Goal: Task Accomplishment & Management: Use online tool/utility

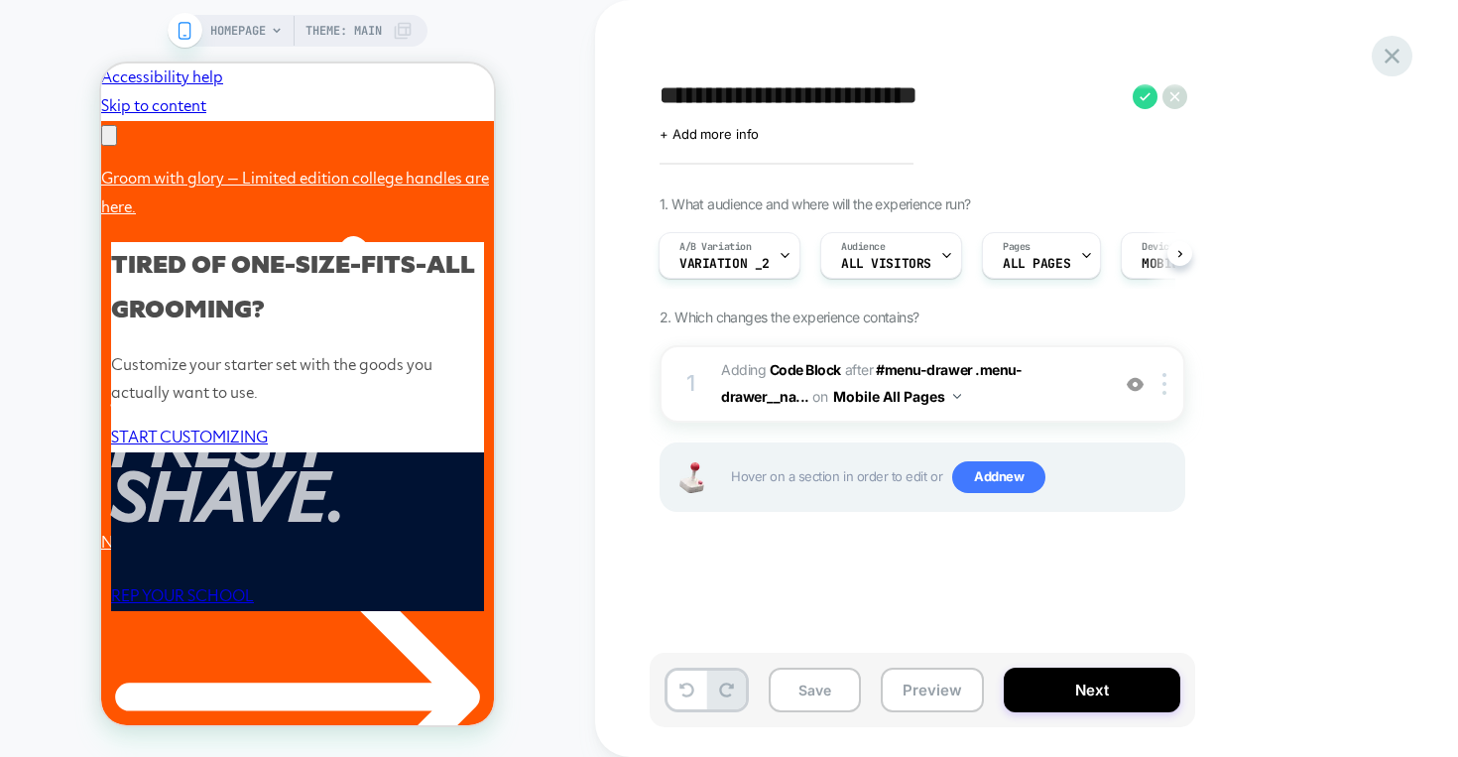
click at [0, 0] on div at bounding box center [0, 0] width 0 height 0
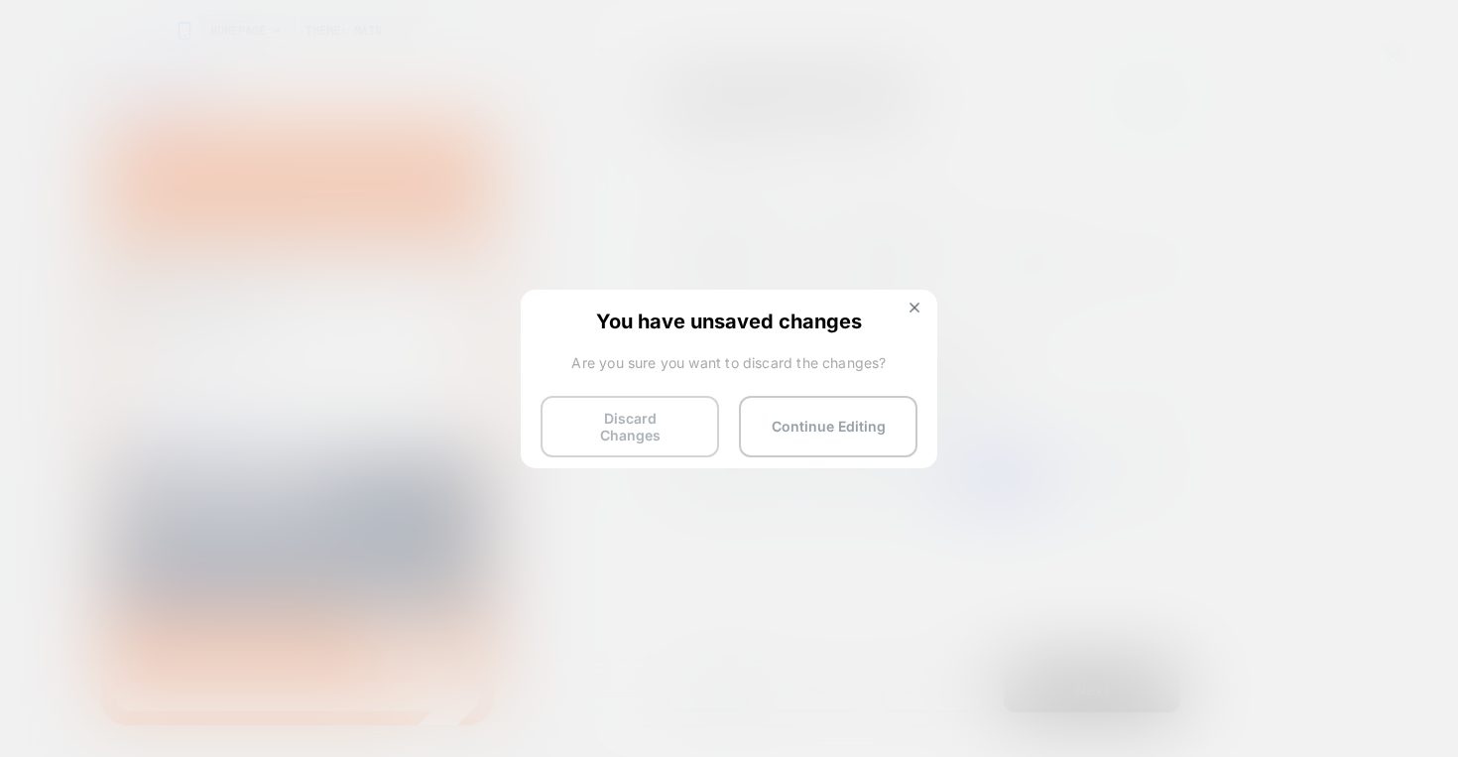
click at [681, 416] on button "Discard Changes" at bounding box center [630, 427] width 179 height 62
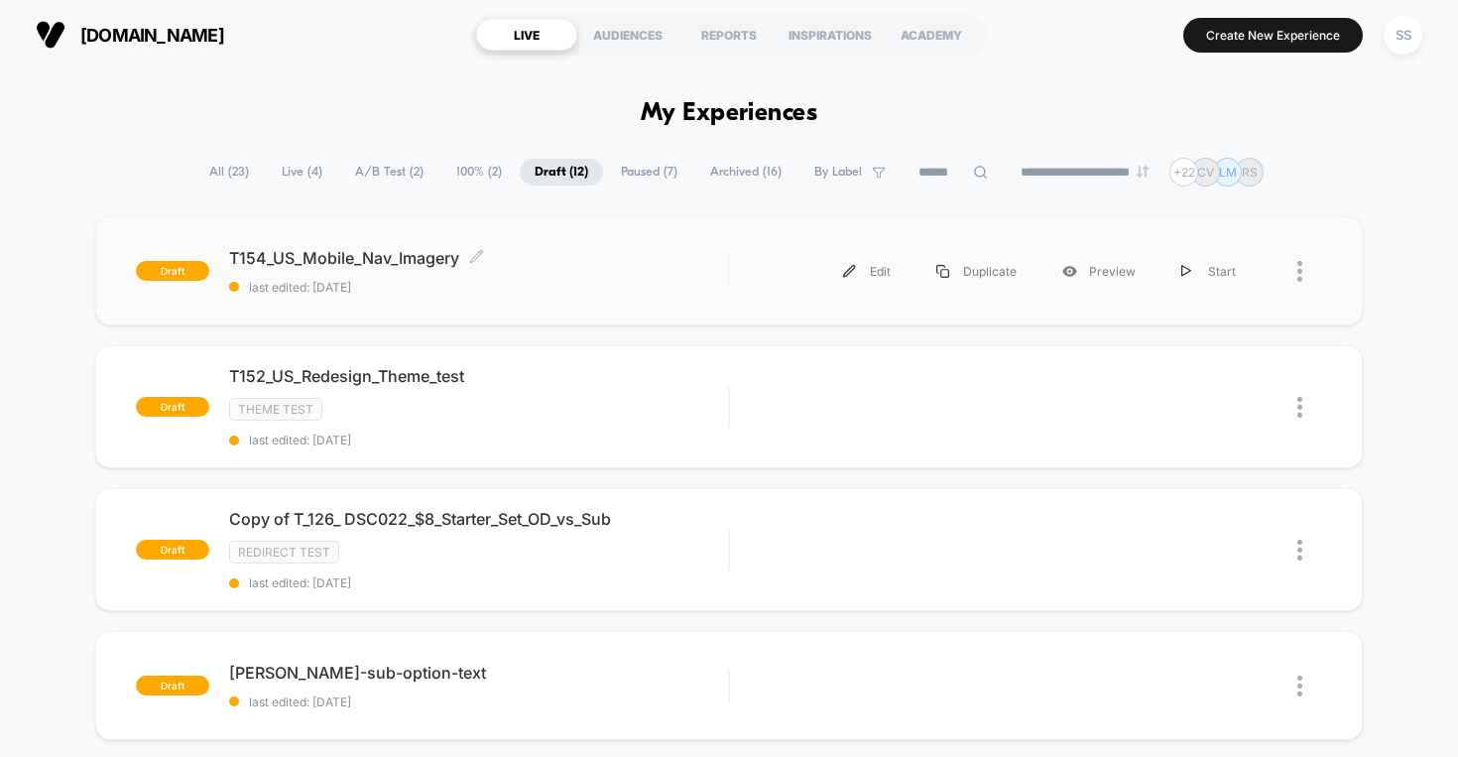
click at [512, 274] on div "T154_US_Mobile_Nav_Imagery Click to edit experience details Click to edit exper…" at bounding box center [479, 271] width 500 height 47
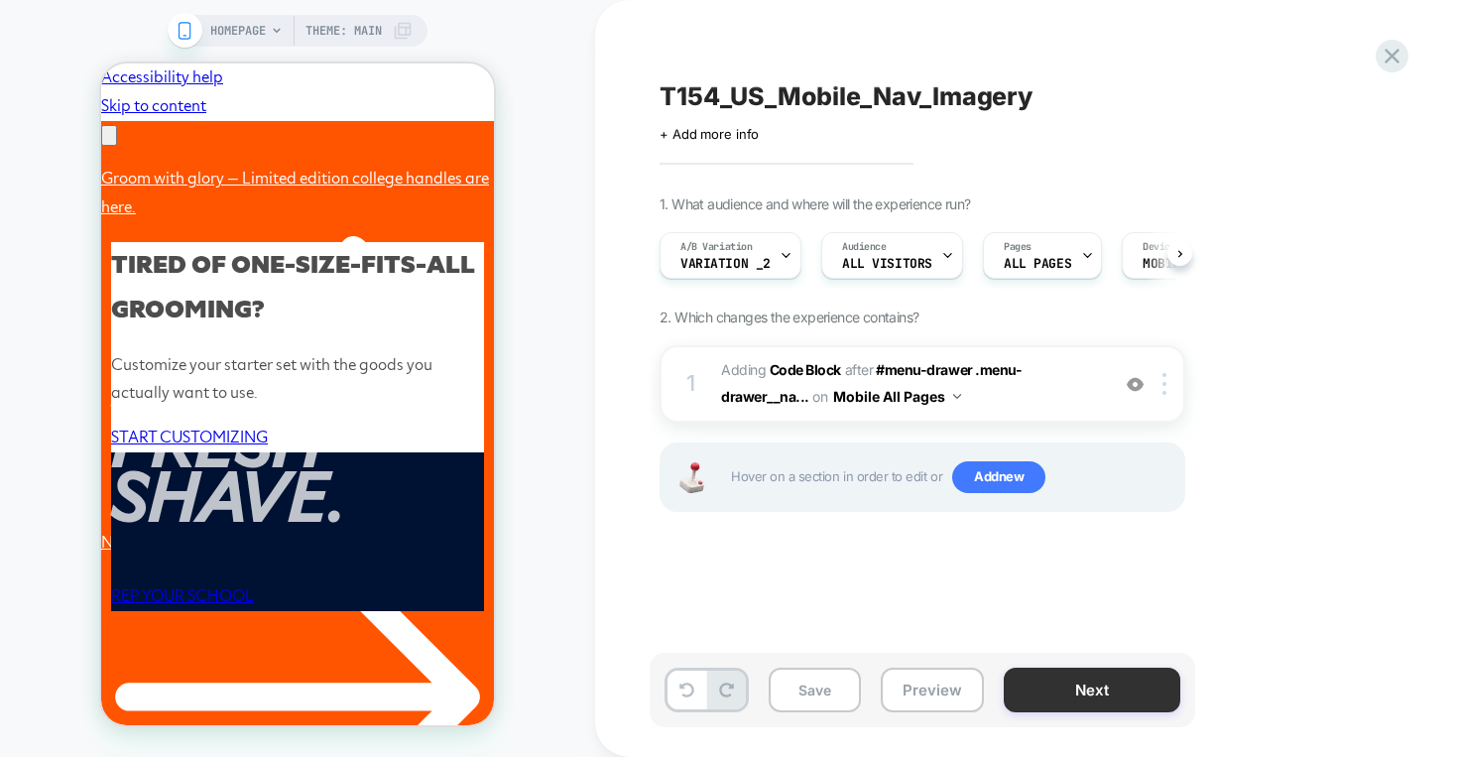
scroll to position [0, 1]
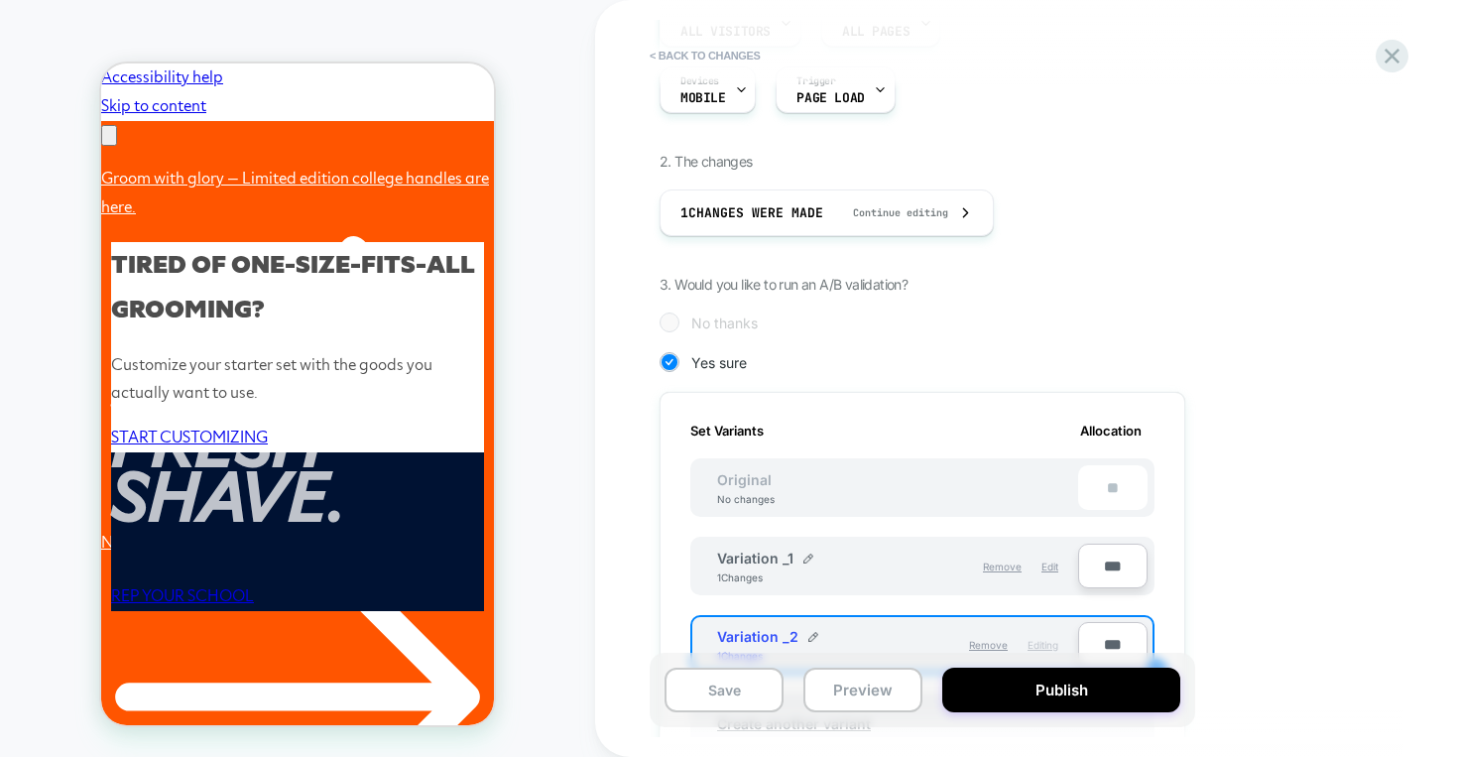
scroll to position [235, 0]
click at [745, 91] on icon at bounding box center [741, 86] width 13 height 13
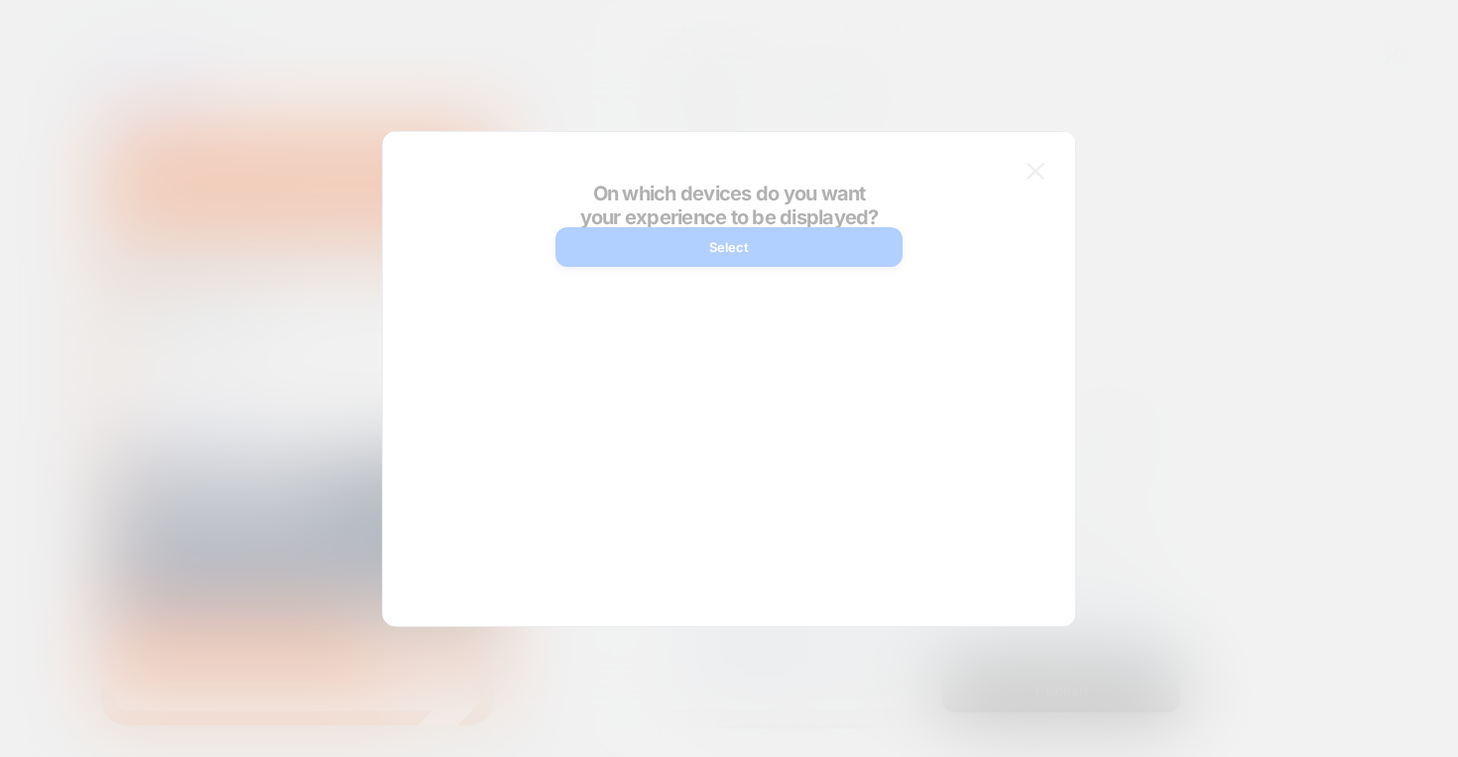
scroll to position [0, 611]
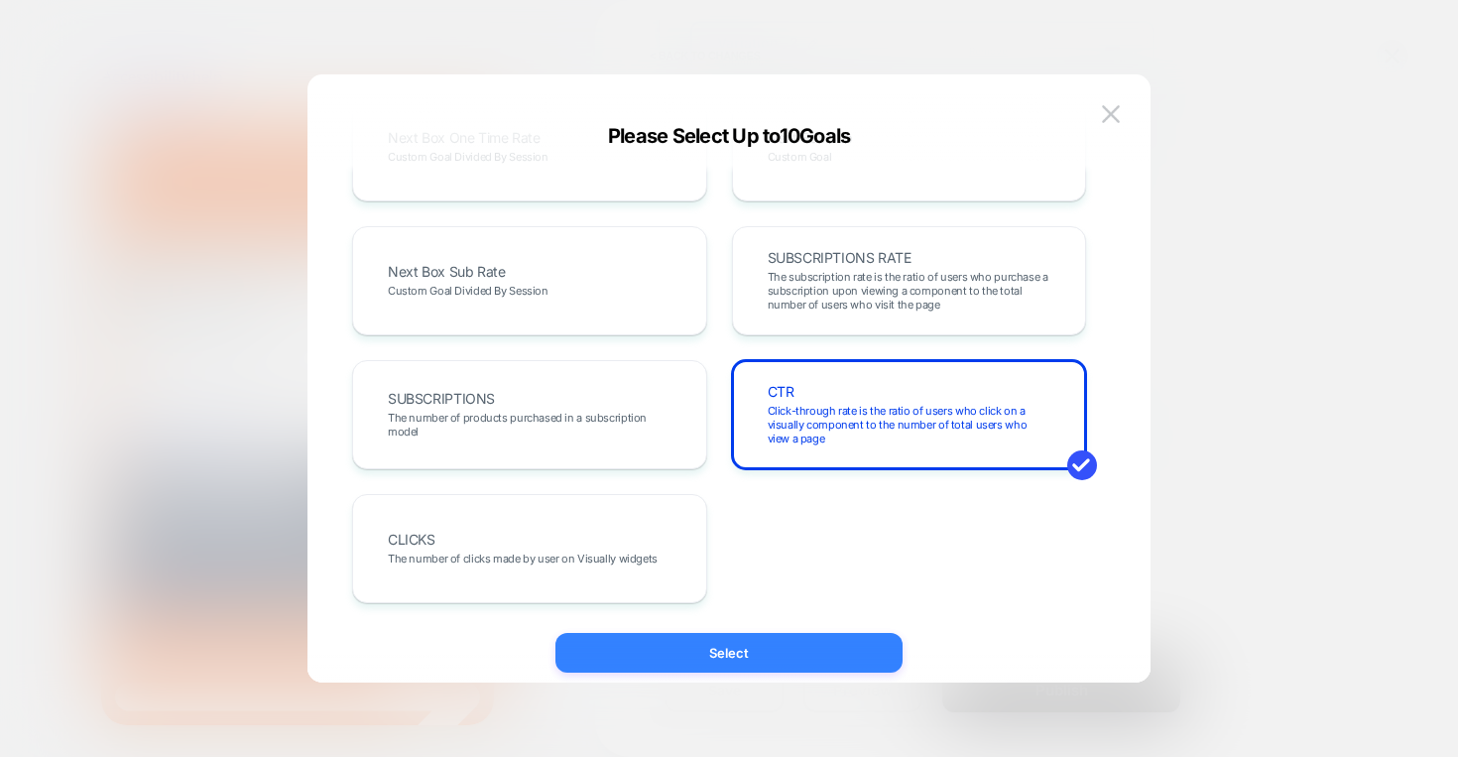
scroll to position [0, 0]
click at [830, 643] on button "Select" at bounding box center [728, 653] width 347 height 40
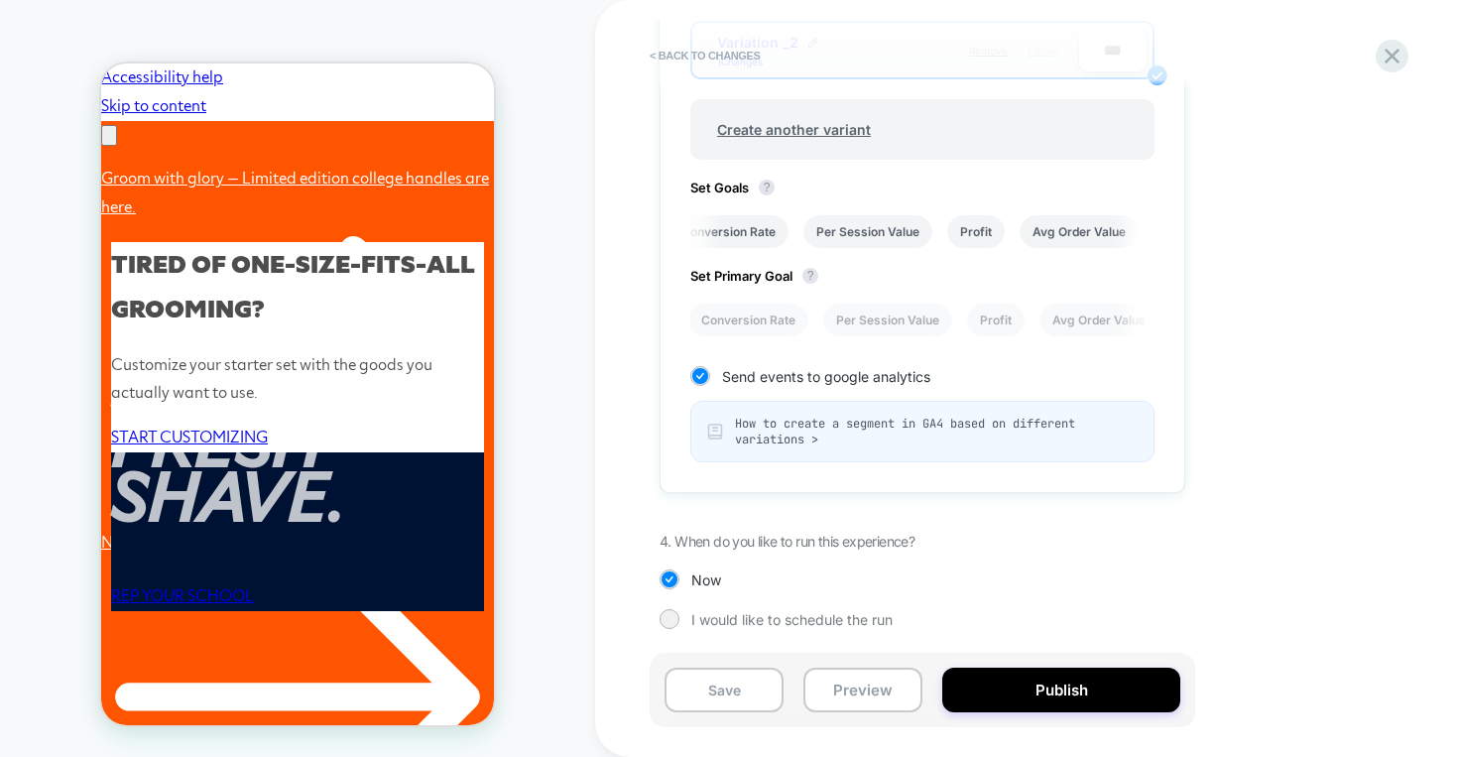
click at [1090, 542] on div "1. What audience and where will the experience run? Audience All Visitors Pages…" at bounding box center [1022, 14] width 724 height 1290
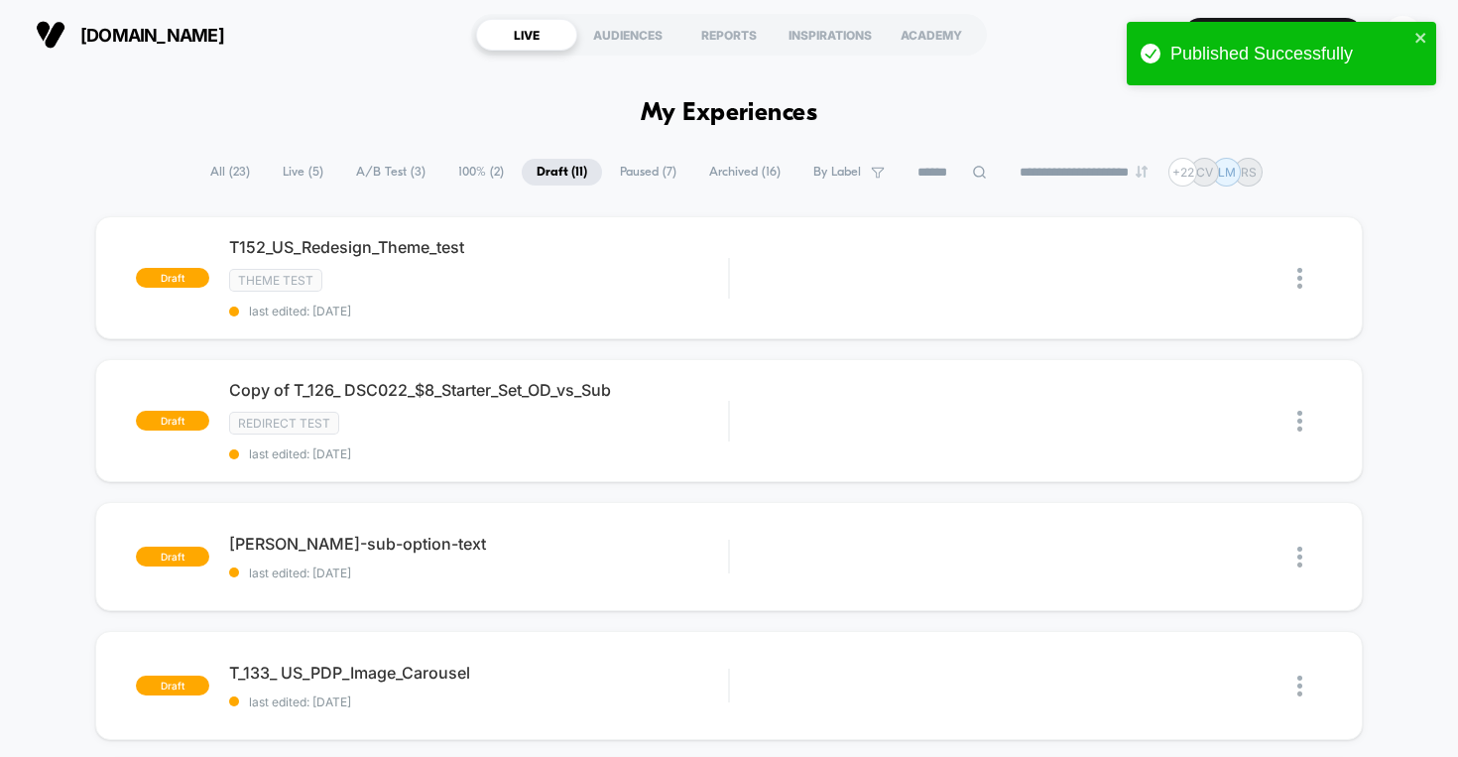
click at [214, 173] on span "All ( 23 )" at bounding box center [229, 172] width 69 height 27
